Goal: Information Seeking & Learning: Learn about a topic

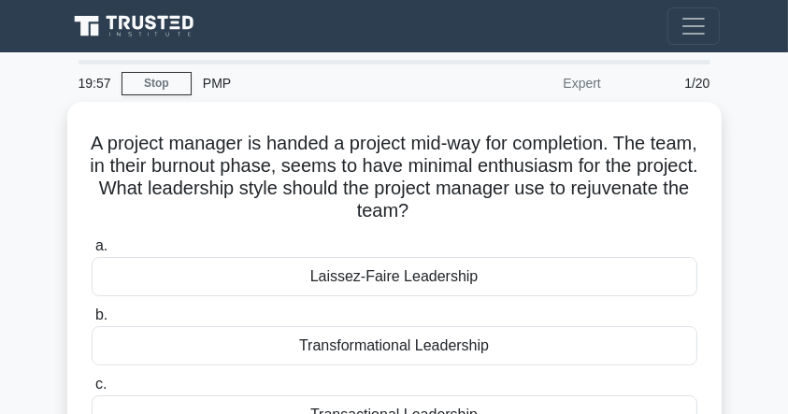
click at [124, 42] on link at bounding box center [136, 26] width 135 height 36
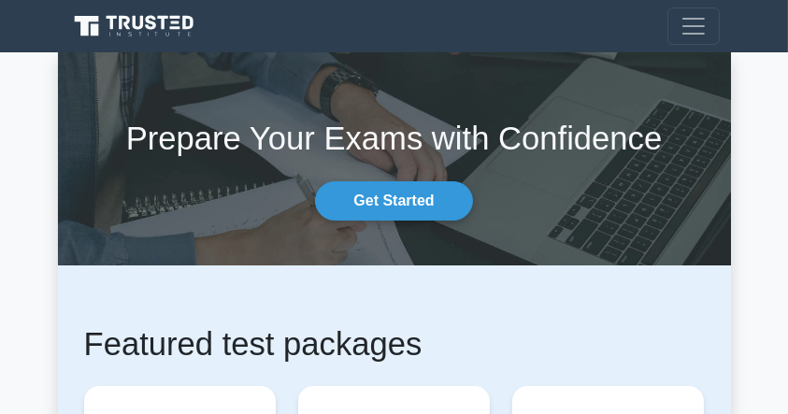
click at [150, 35] on icon at bounding box center [150, 35] width 0 height 4
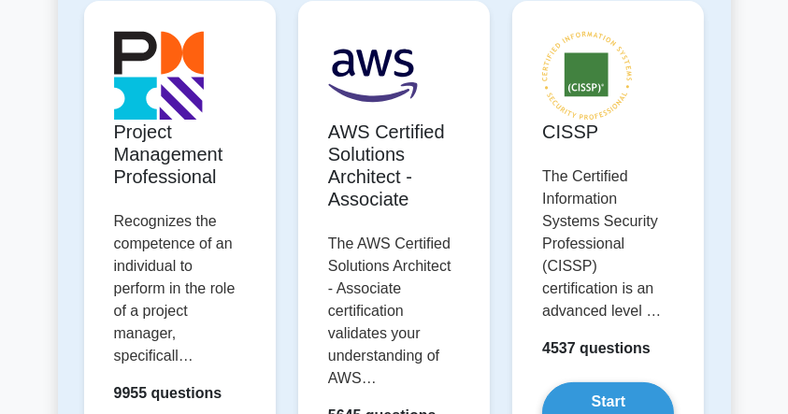
scroll to position [394, 0]
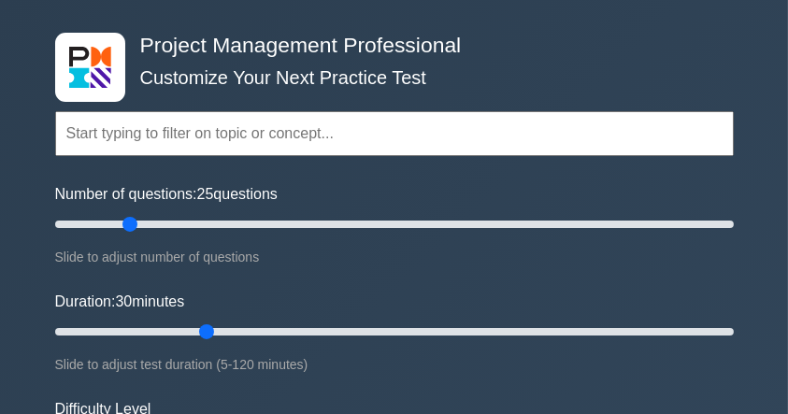
scroll to position [55, 0]
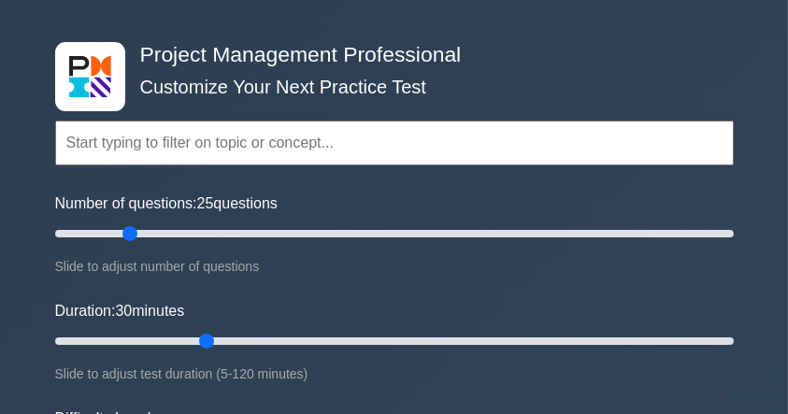
click at [270, 159] on input "text" at bounding box center [394, 143] width 679 height 45
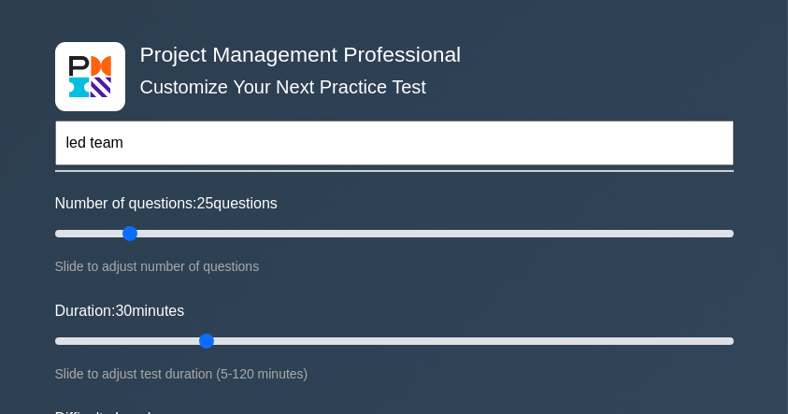
type input "led team"
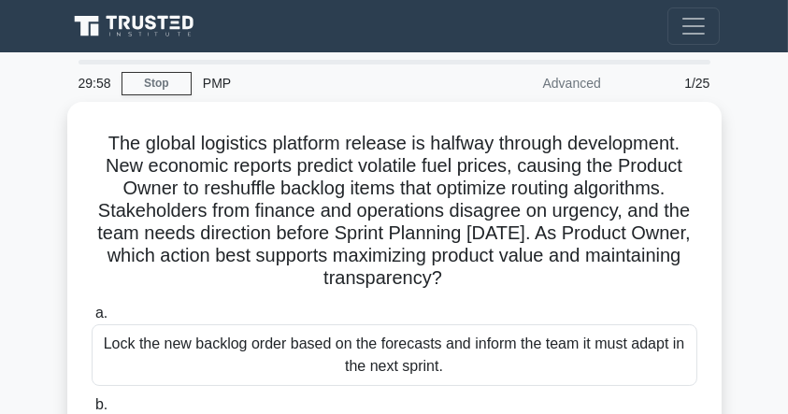
click at [176, 17] on icon at bounding box center [177, 16] width 10 height 3
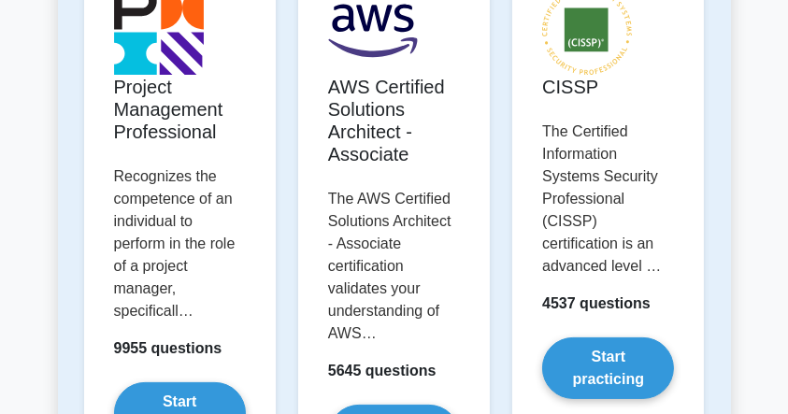
scroll to position [475, 0]
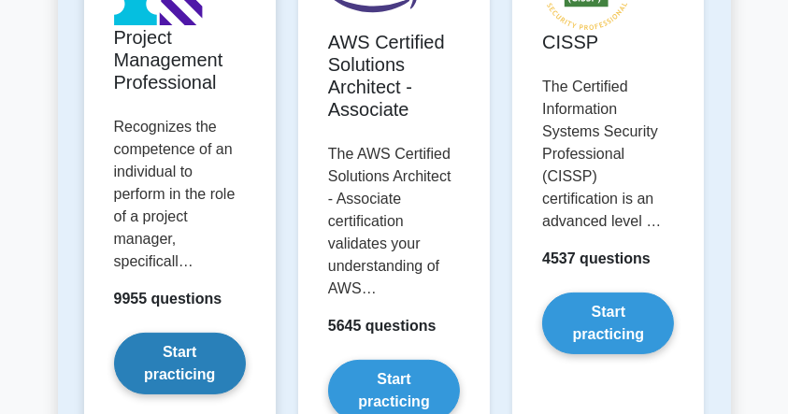
click at [175, 333] on link "Start practicing" at bounding box center [180, 364] width 132 height 62
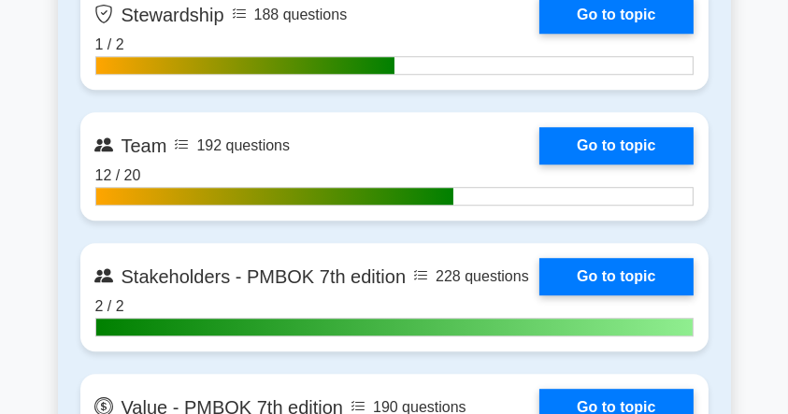
scroll to position [5324, 0]
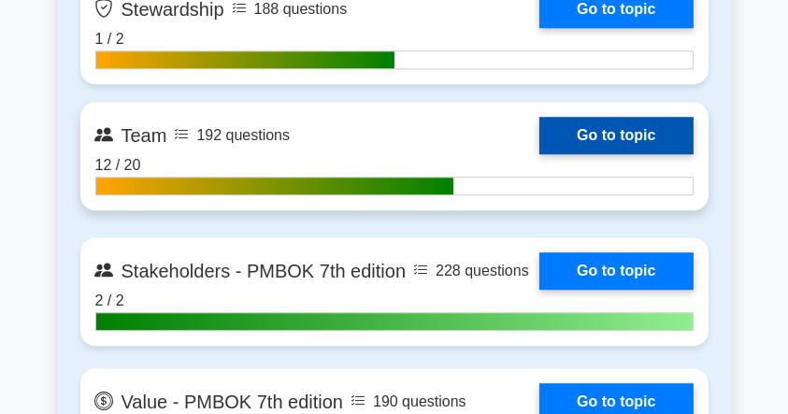
click at [606, 141] on link "Go to topic" at bounding box center [616, 135] width 153 height 37
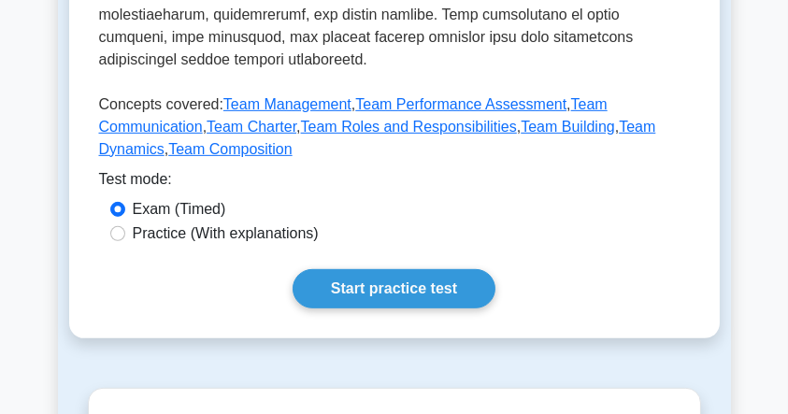
scroll to position [997, 0]
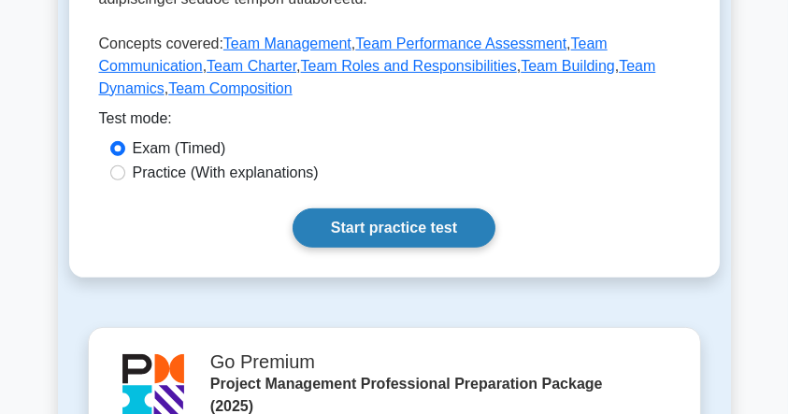
click at [382, 225] on link "Start practice test" at bounding box center [394, 228] width 203 height 39
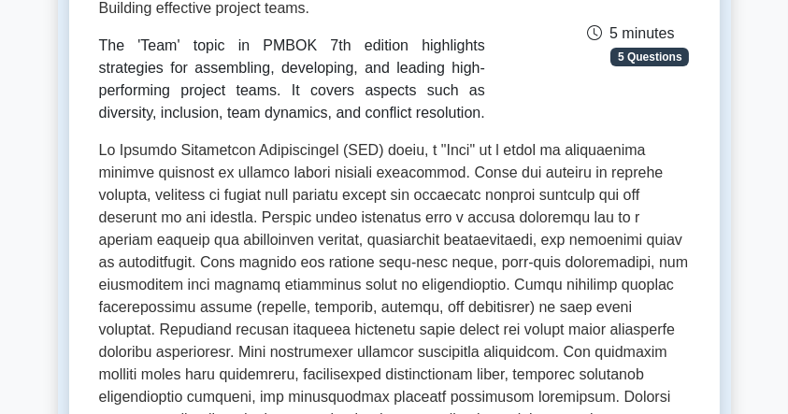
scroll to position [197, 0]
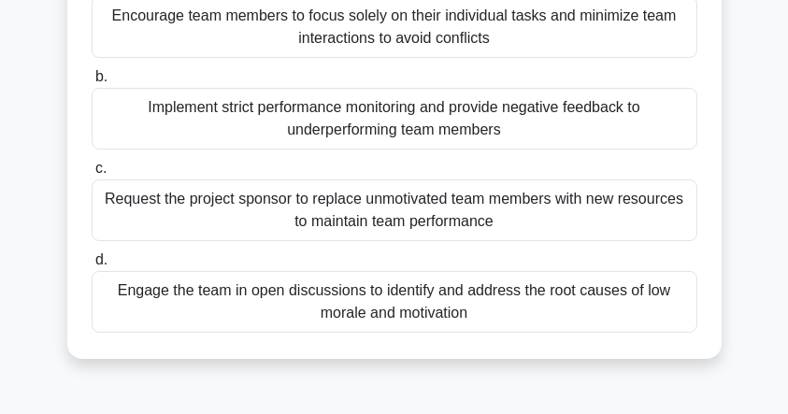
scroll to position [249, 0]
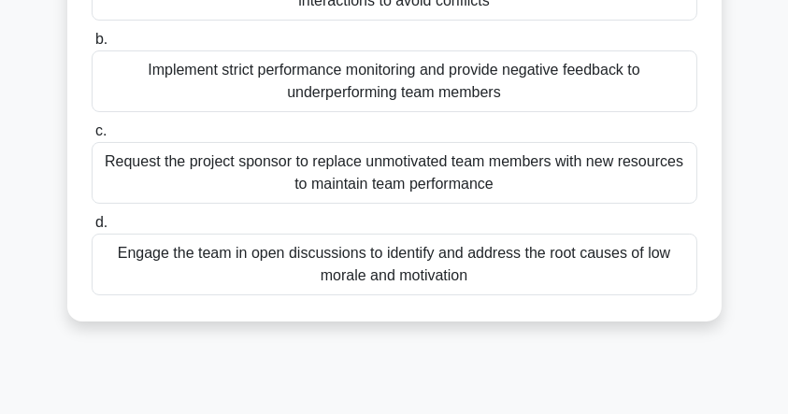
click at [343, 269] on div "Engage the team in open discussions to identify and address the root causes of …" at bounding box center [395, 265] width 606 height 62
click at [92, 229] on input "d. Engage the team in open discussions to identify and address the root causes …" at bounding box center [92, 223] width 0 height 12
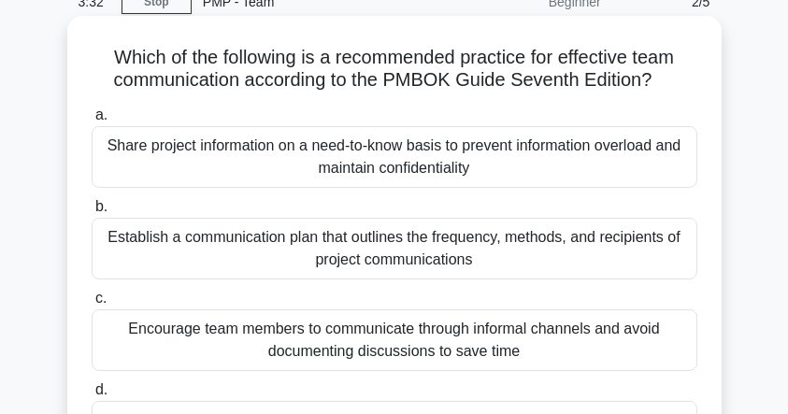
scroll to position [62, 0]
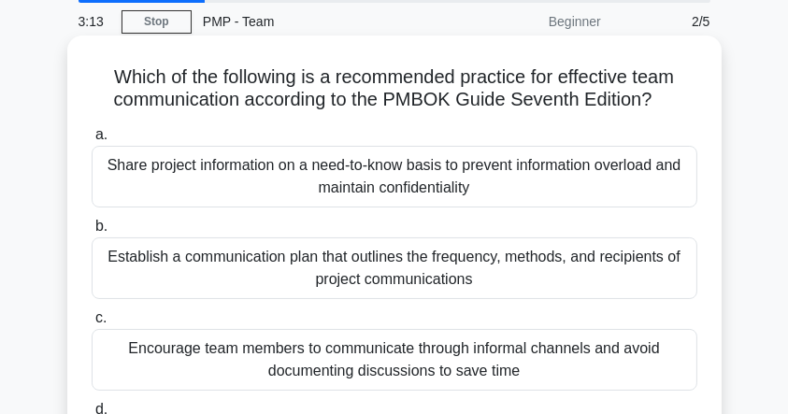
click at [382, 266] on div "Establish a communication plan that outlines the frequency, methods, and recipi…" at bounding box center [395, 269] width 606 height 62
click at [92, 233] on input "b. Establish a communication plan that outlines the frequency, methods, and rec…" at bounding box center [92, 227] width 0 height 12
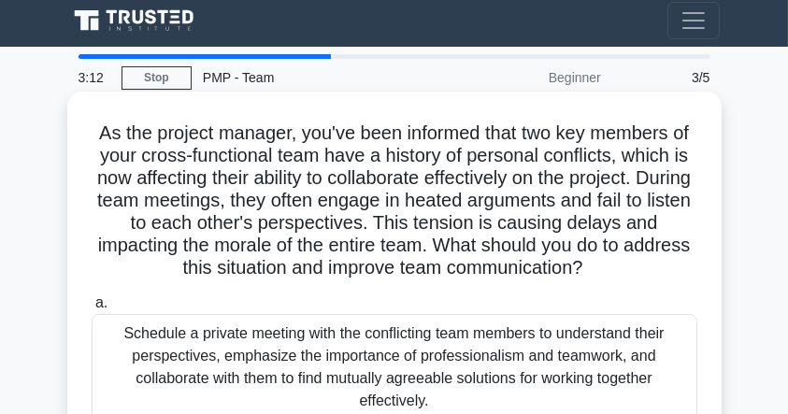
scroll to position [0, 0]
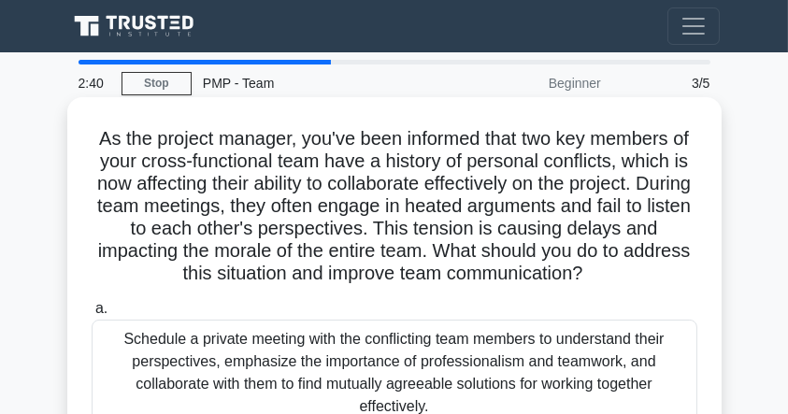
click at [194, 213] on h5 "As the project manager, you've been informed that two key members of your cross…" at bounding box center [395, 206] width 610 height 159
click at [194, 214] on h5 "As the project manager, you've been informed that two key members of your cross…" at bounding box center [395, 206] width 610 height 159
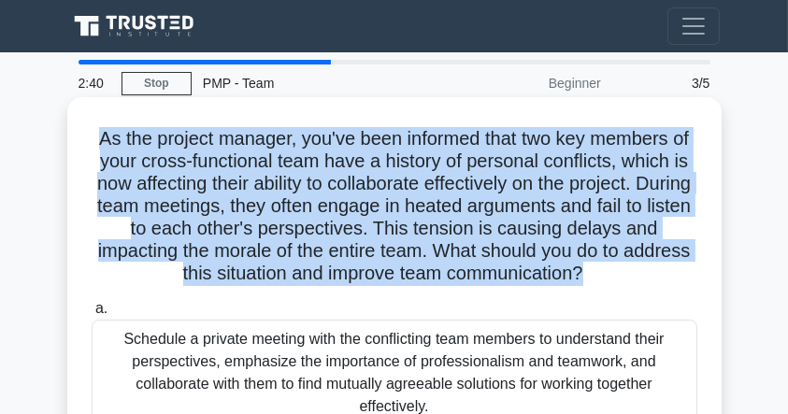
click at [194, 214] on h5 "As the project manager, you've been informed that two key members of your cross…" at bounding box center [395, 206] width 610 height 159
copy div "As the project manager, you've been informed that two key members of your cross…"
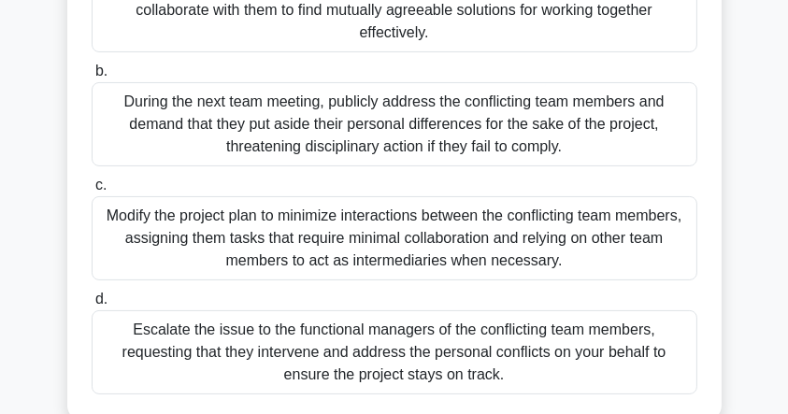
scroll to position [311, 0]
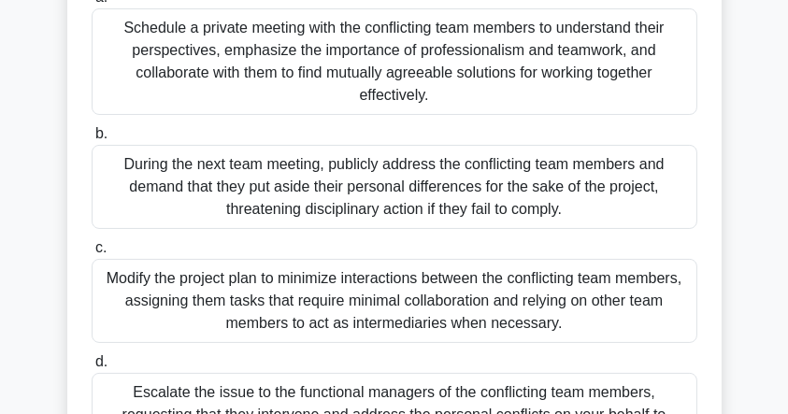
click at [271, 59] on div "Schedule a private meeting with the conflicting team members to understand thei…" at bounding box center [395, 61] width 606 height 107
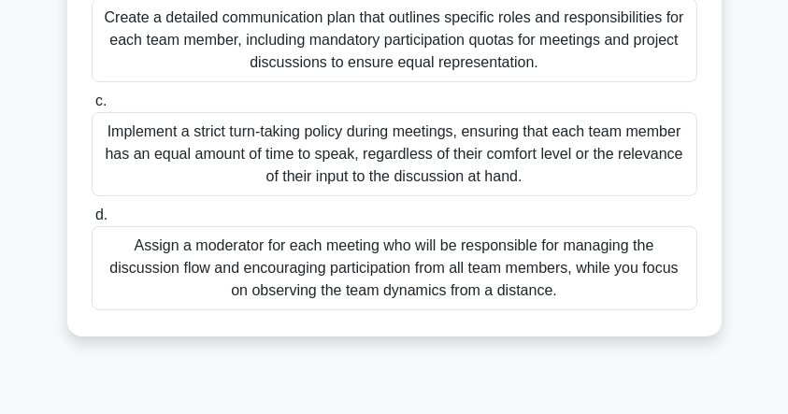
scroll to position [498, 0]
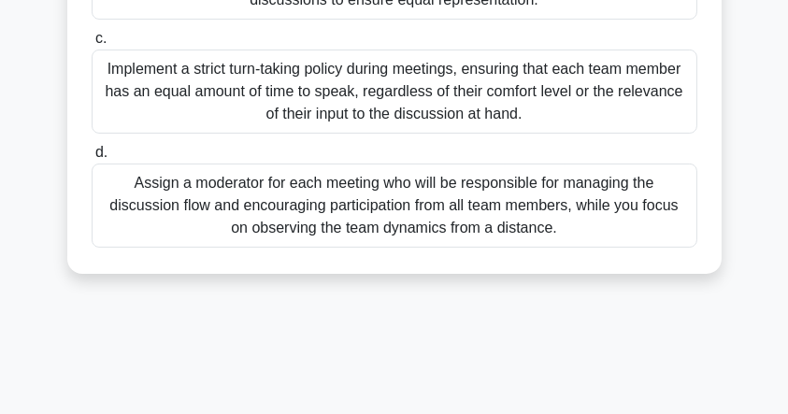
click at [318, 114] on div "Implement a strict turn-taking policy during meetings, ensuring that each team …" at bounding box center [395, 92] width 606 height 84
click at [92, 45] on input "c. Implement a strict turn-taking policy during meetings, ensuring that each te…" at bounding box center [92, 39] width 0 height 12
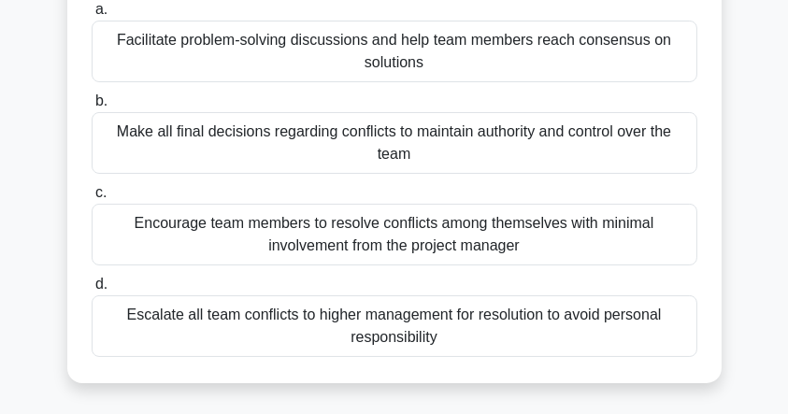
scroll to position [124, 0]
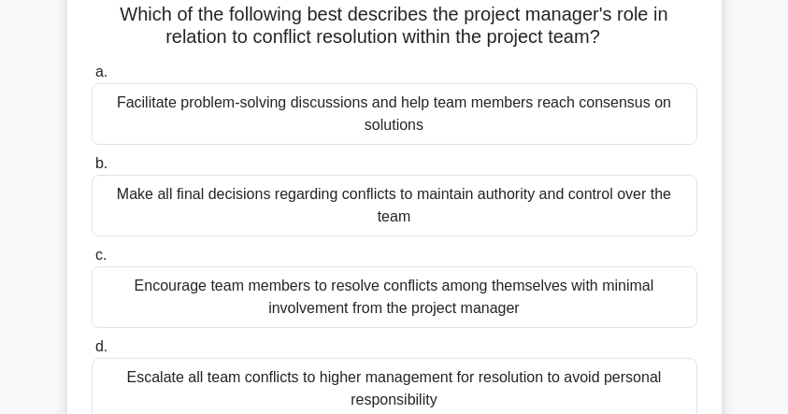
click at [315, 108] on div "Facilitate problem-solving discussions and help team members reach consensus on…" at bounding box center [395, 114] width 606 height 62
click at [92, 79] on input "a. Facilitate problem-solving discussions and help team members reach consensus…" at bounding box center [92, 72] width 0 height 12
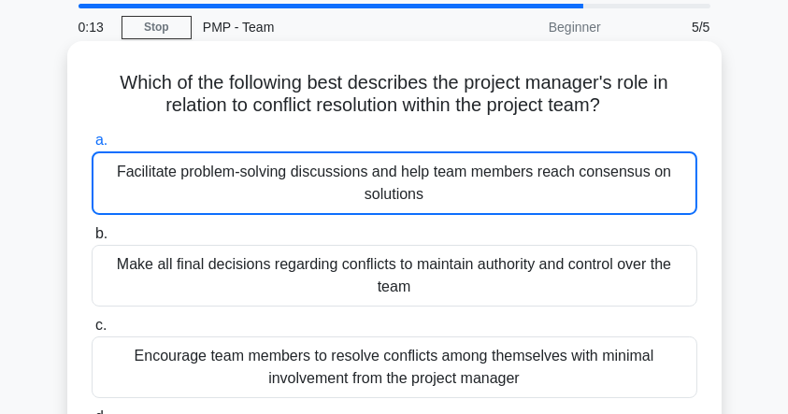
scroll to position [0, 0]
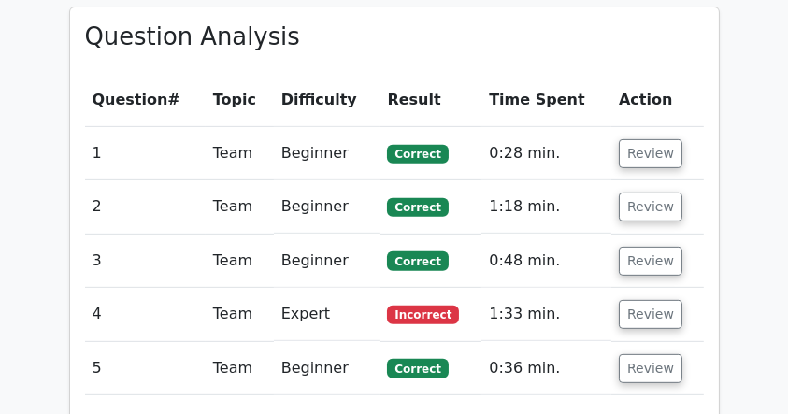
scroll to position [872, 0]
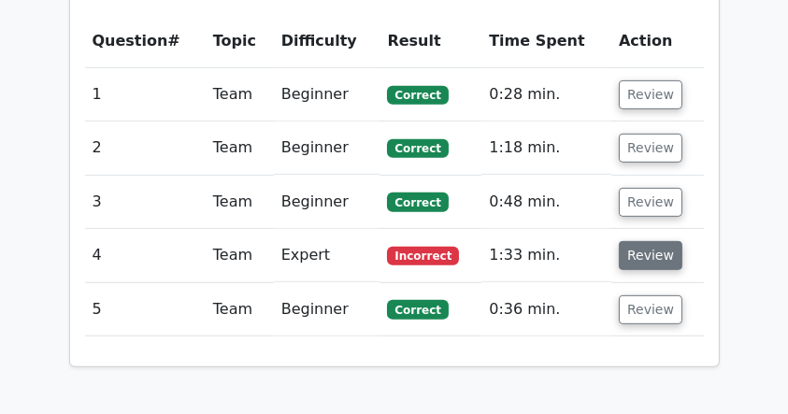
click at [659, 262] on button "Review" at bounding box center [651, 255] width 64 height 29
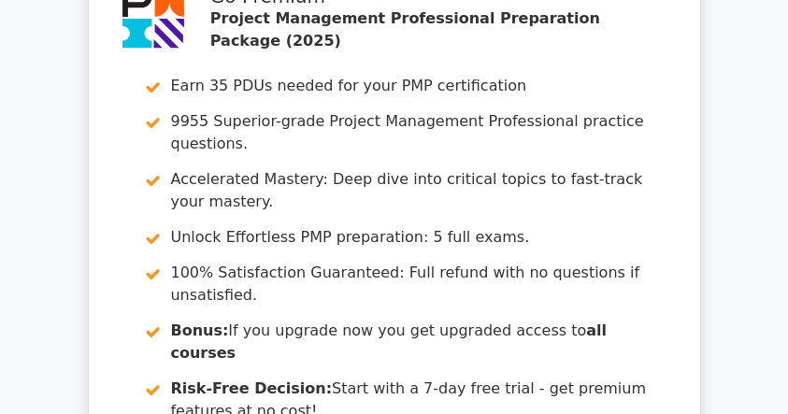
scroll to position [3179, 0]
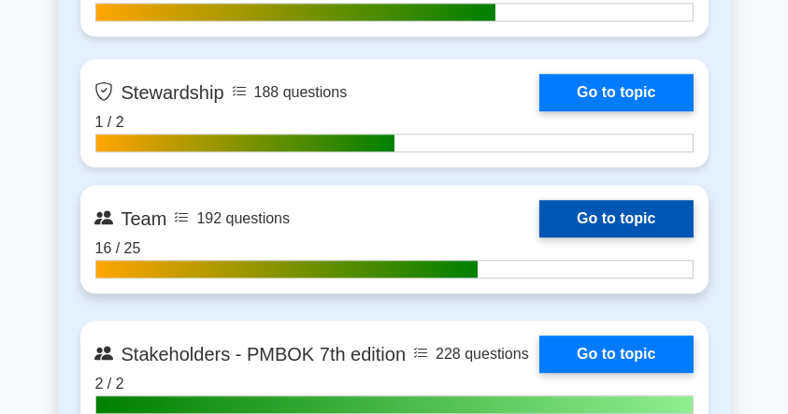
scroll to position [5236, 0]
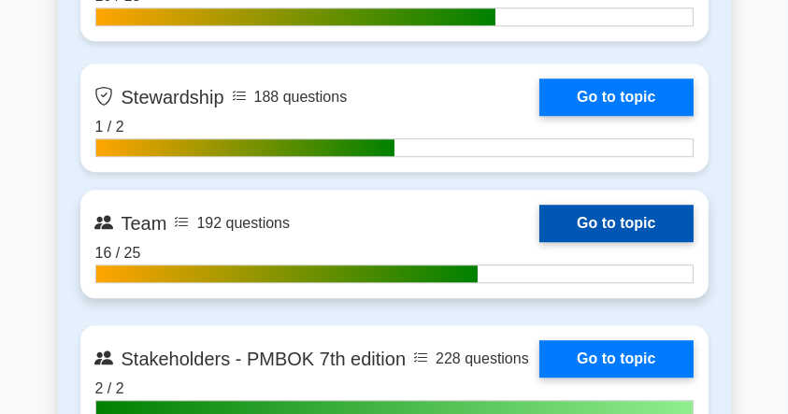
click at [540, 221] on link "Go to topic" at bounding box center [616, 223] width 153 height 37
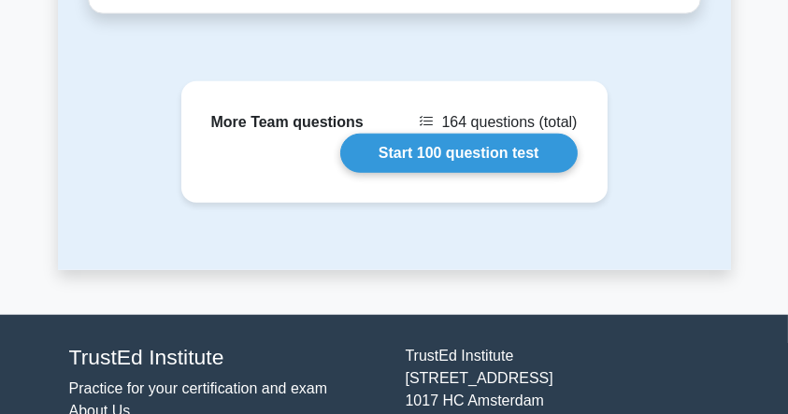
scroll to position [1650, 0]
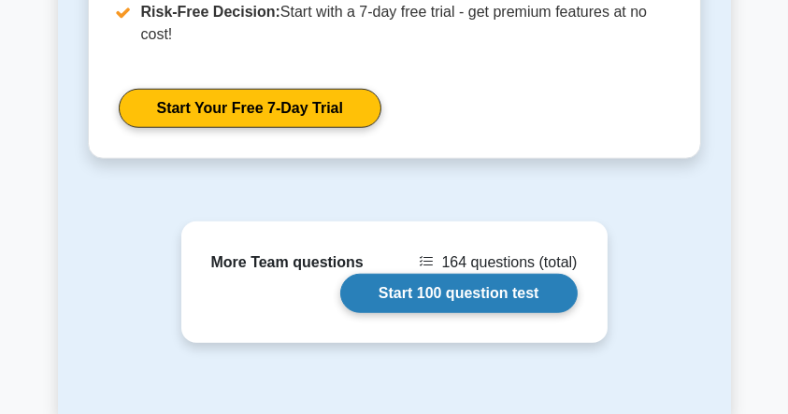
click at [478, 294] on link "Start 100 question test" at bounding box center [459, 293] width 238 height 39
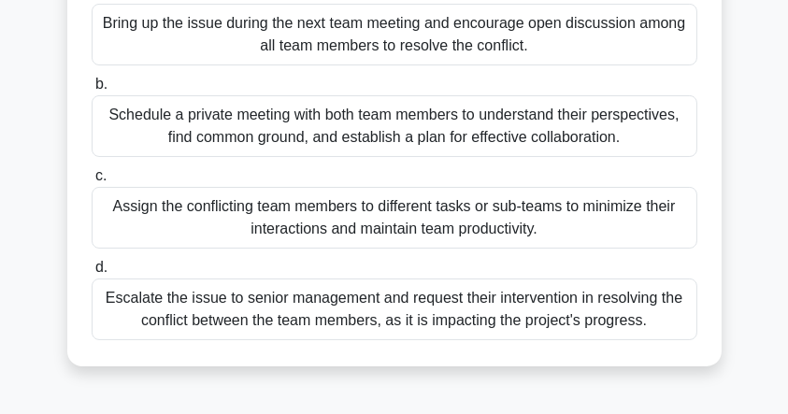
scroll to position [249, 0]
click at [266, 124] on div "Schedule a private meeting with both team members to understand their perspecti…" at bounding box center [395, 126] width 606 height 62
click at [92, 91] on input "b. Schedule a private meeting with both team members to understand their perspe…" at bounding box center [92, 85] width 0 height 12
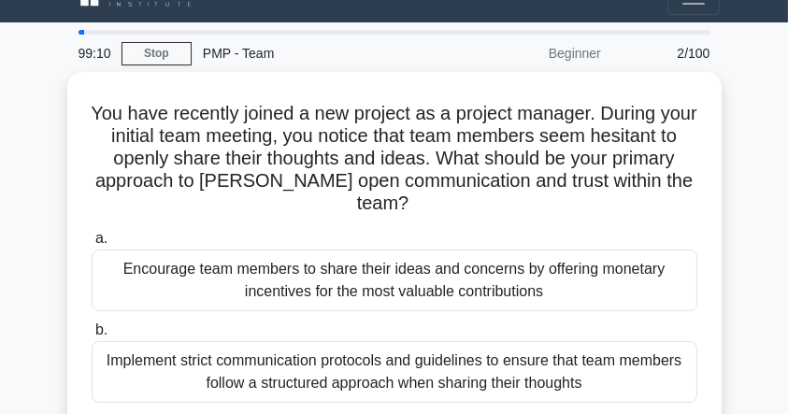
scroll to position [0, 0]
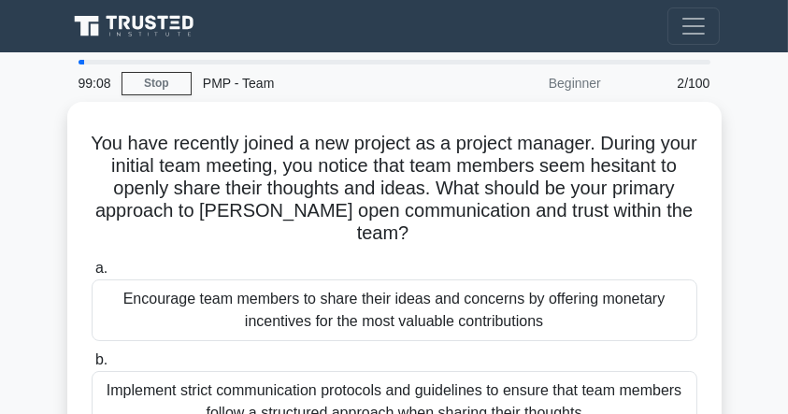
click at [165, 14] on icon at bounding box center [136, 26] width 135 height 27
